Goal: Task Accomplishment & Management: Use online tool/utility

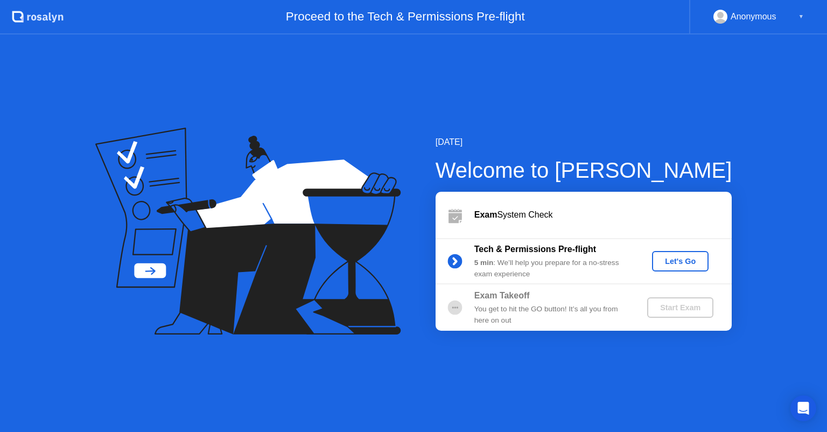
click at [674, 261] on div "Let's Go" at bounding box center [680, 261] width 48 height 9
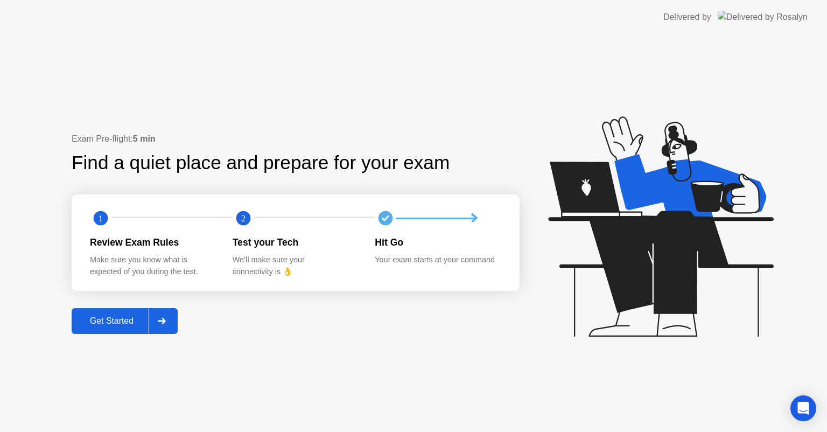
click at [131, 316] on div "Get Started" at bounding box center [112, 321] width 74 height 10
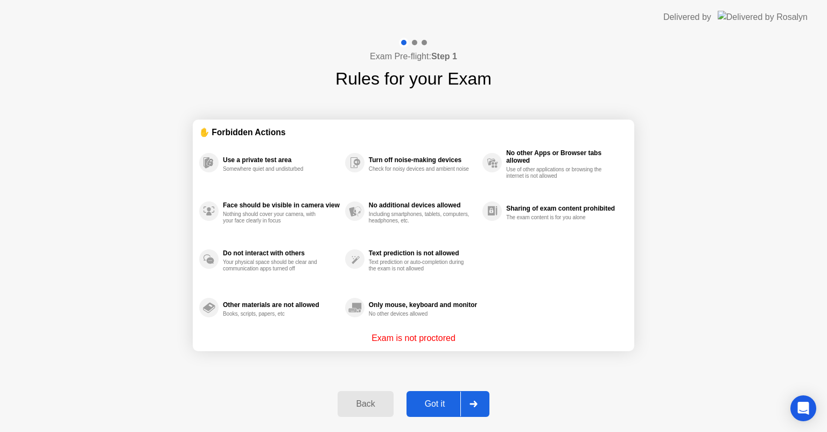
click at [442, 413] on button "Got it" at bounding box center [447, 404] width 83 height 26
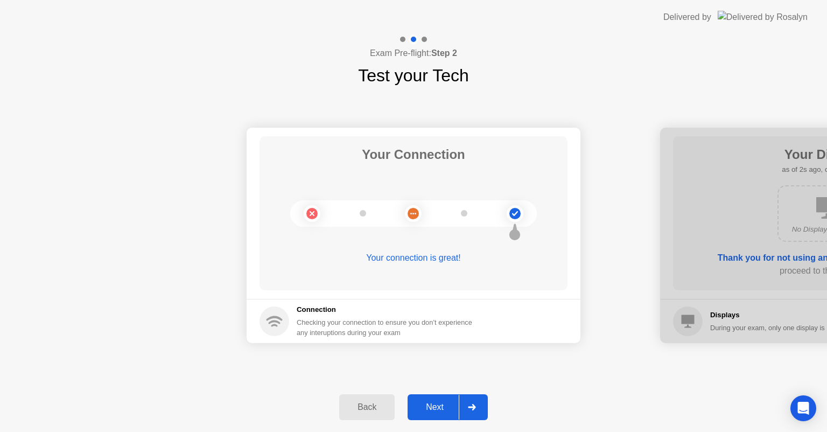
click at [442, 413] on button "Next" at bounding box center [447, 407] width 80 height 26
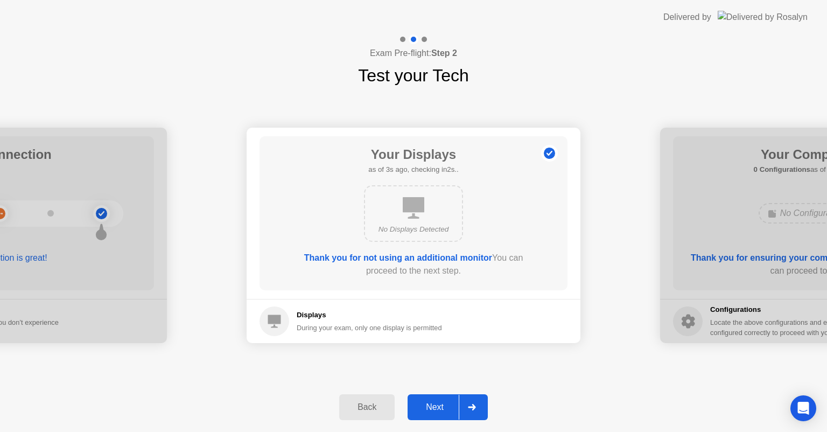
click at [442, 413] on button "Next" at bounding box center [447, 407] width 80 height 26
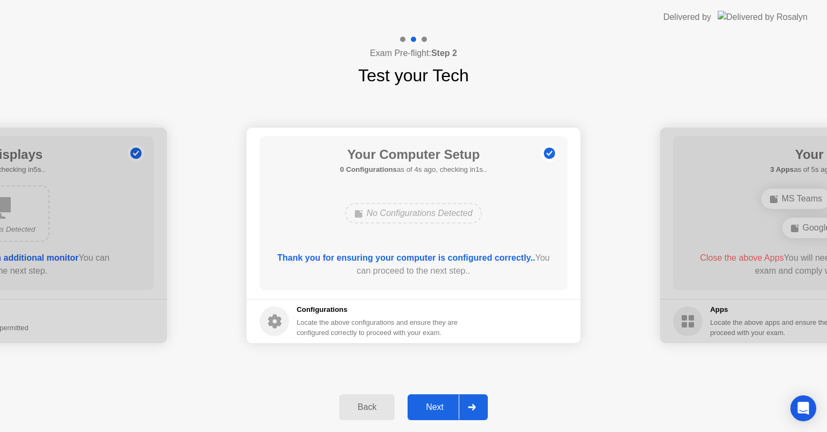
click at [442, 413] on button "Next" at bounding box center [447, 407] width 80 height 26
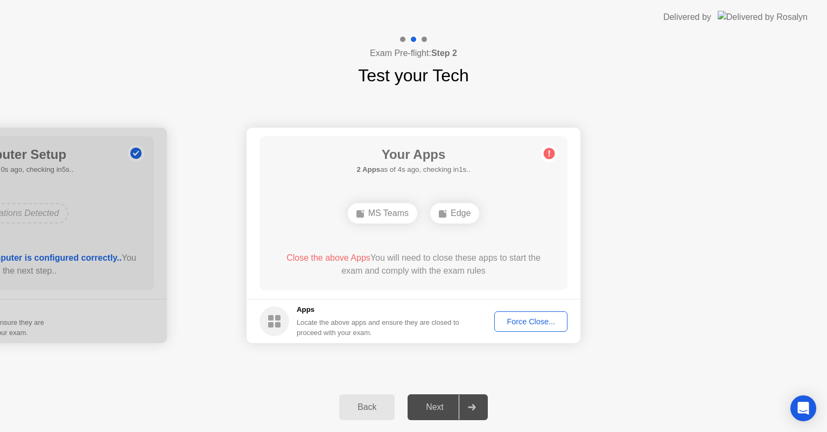
click at [391, 211] on div "MS Teams" at bounding box center [382, 213] width 69 height 20
click at [452, 214] on div "Edge" at bounding box center [454, 213] width 49 height 20
click at [520, 325] on div "Force Close..." at bounding box center [531, 321] width 66 height 9
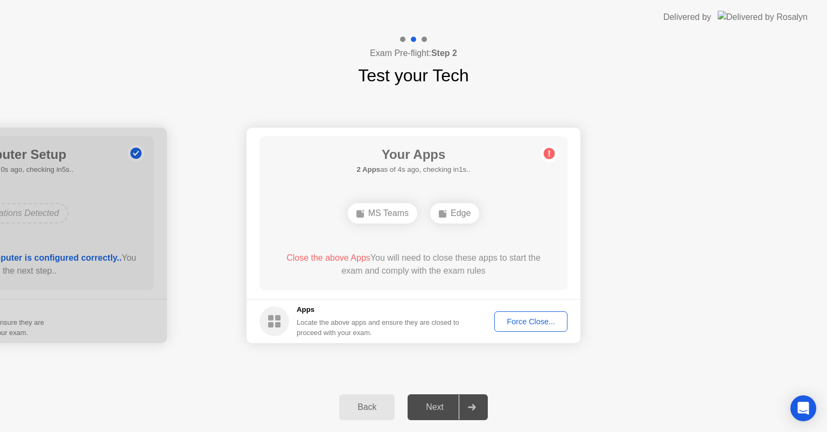
click at [386, 323] on div "Locate the above apps and ensure they are closed to proceed with your exam." at bounding box center [377, 327] width 163 height 20
click at [423, 214] on div "Edge" at bounding box center [413, 213] width 49 height 20
click at [329, 256] on span "Close the above App" at bounding box center [323, 257] width 80 height 9
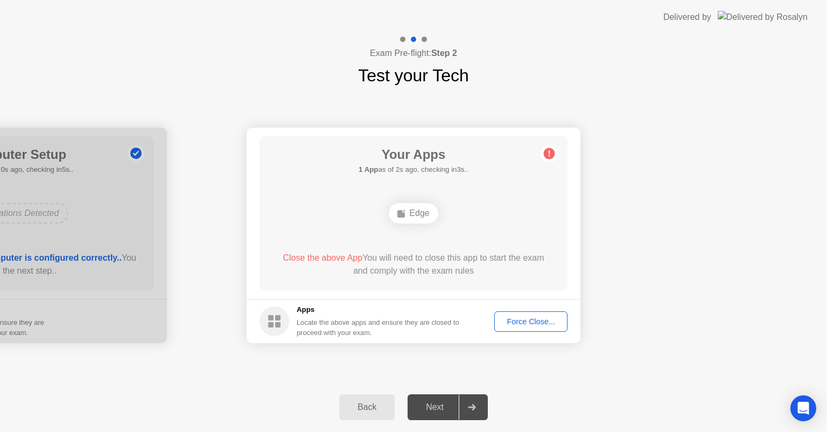
click at [329, 256] on span "Close the above App" at bounding box center [323, 257] width 80 height 9
click at [587, 407] on div "Back Next" at bounding box center [413, 407] width 827 height 50
click at [541, 317] on div "Force Close..." at bounding box center [531, 321] width 66 height 9
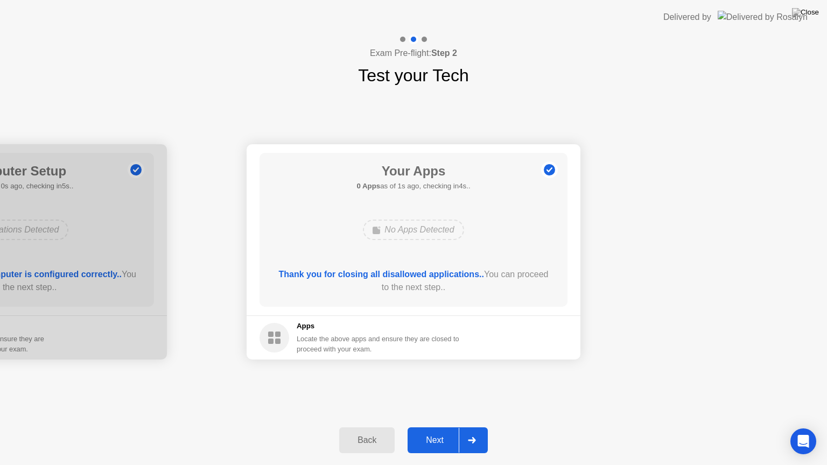
click at [427, 431] on div "Next" at bounding box center [435, 440] width 48 height 10
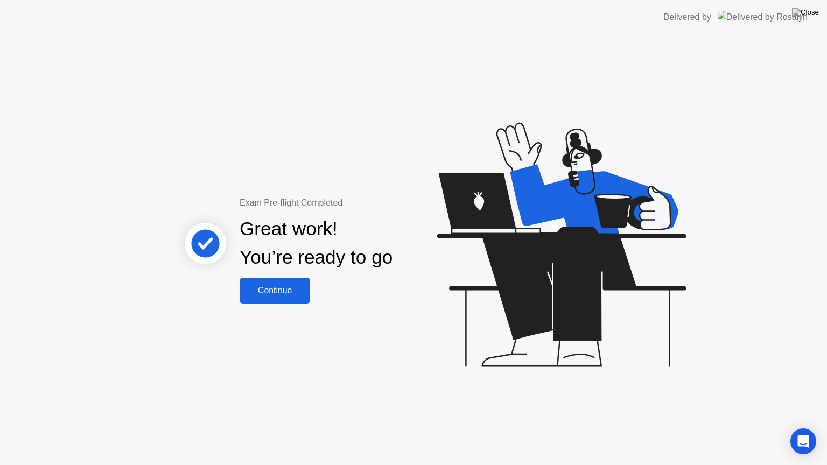
click at [294, 286] on div "Continue" at bounding box center [275, 291] width 64 height 10
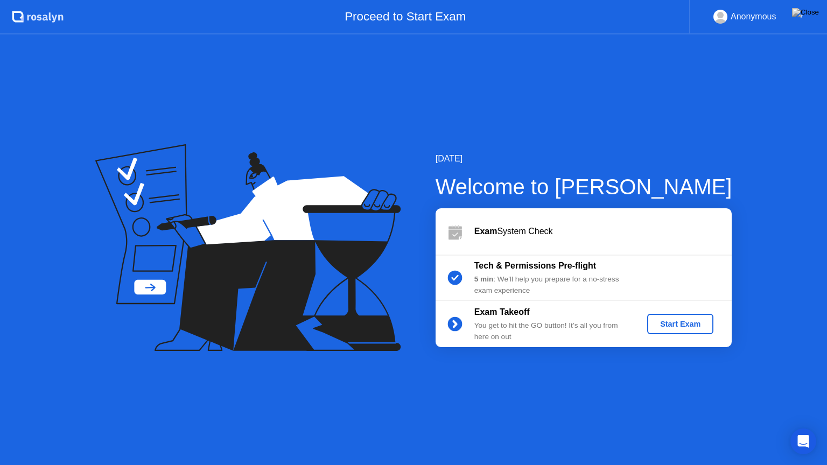
click at [604, 271] on div "Tech & Permissions Pre-flight" at bounding box center [551, 265] width 155 height 13
click at [567, 265] on b "Tech & Permissions Pre-flight" at bounding box center [535, 265] width 122 height 9
click at [668, 321] on div "Start Exam" at bounding box center [680, 324] width 58 height 9
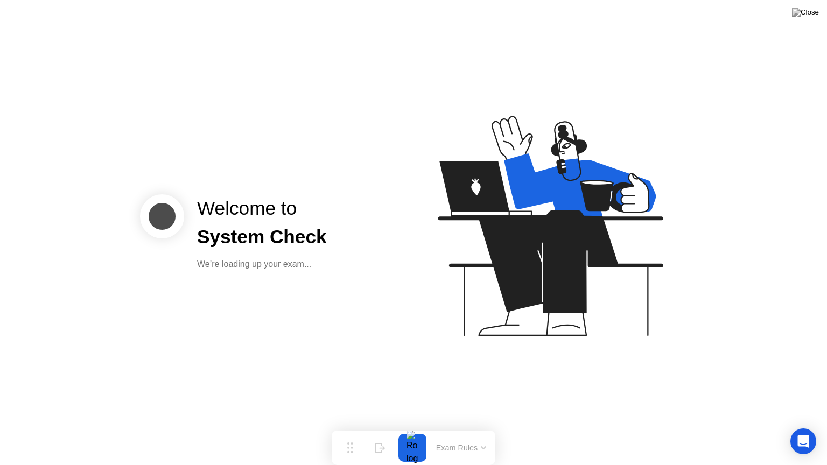
click at [404, 269] on div "Welcome to System Check We’re loading up your exam..." at bounding box center [274, 232] width 269 height 76
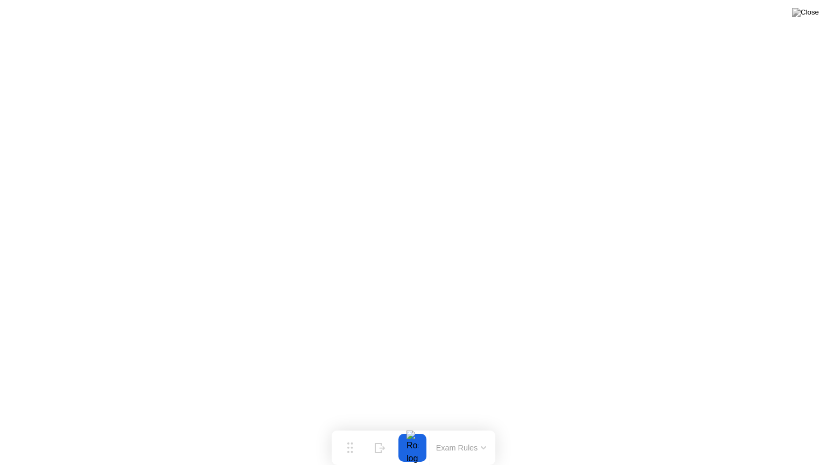
click at [413, 431] on div at bounding box center [412, 448] width 23 height 28
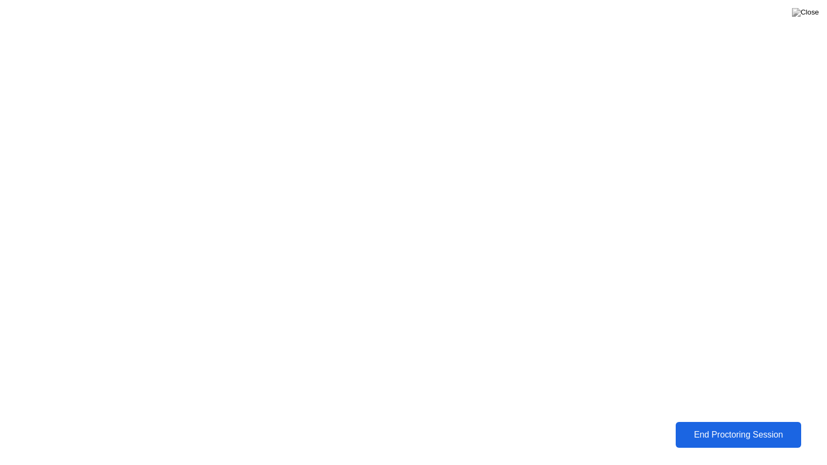
click at [693, 430] on div "End Proctoring Session" at bounding box center [738, 435] width 119 height 10
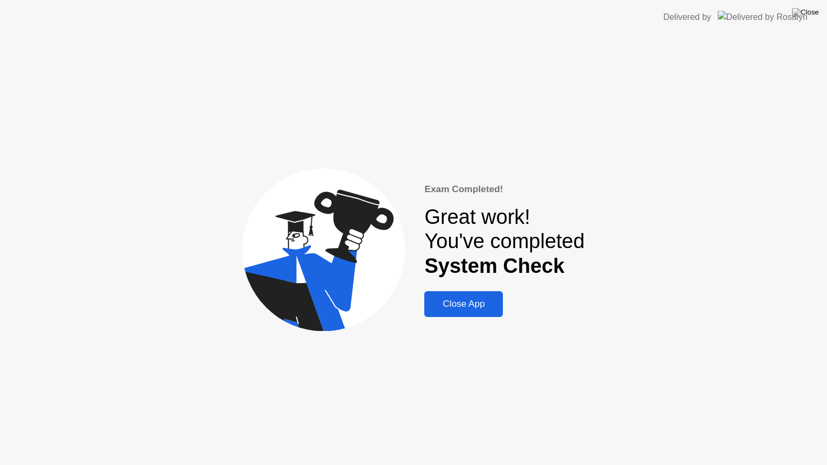
click at [334, 282] on icon at bounding box center [297, 294] width 120 height 98
click at [443, 277] on b "System Check" at bounding box center [494, 266] width 140 height 23
click at [446, 293] on button "Close App" at bounding box center [463, 304] width 79 height 26
